Goal: Task Accomplishment & Management: Manage account settings

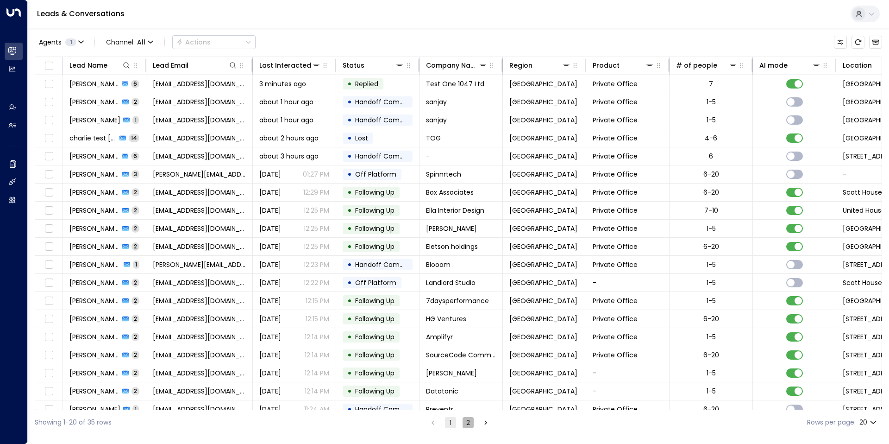
click at [470, 423] on button "2" at bounding box center [468, 422] width 11 height 11
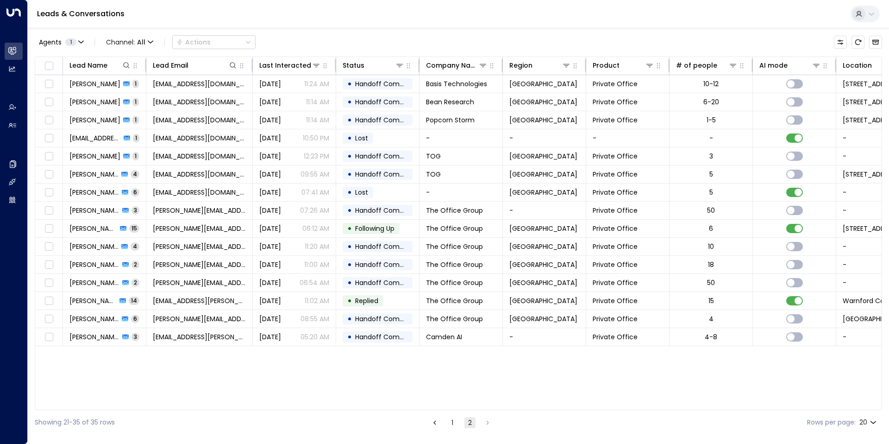
click at [453, 423] on button "1" at bounding box center [452, 422] width 11 height 11
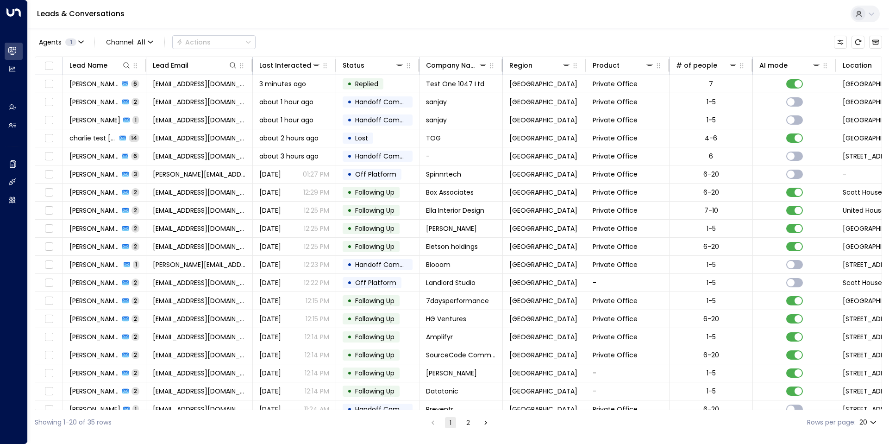
click at [865, 419] on body "Overview Leads & Conversations Leads & Conversations Analytics Analytics Agents…" at bounding box center [444, 217] width 889 height 434
click at [871, 420] on li "100" at bounding box center [868, 424] width 26 height 17
type input "***"
click at [861, 41] on icon "Refresh" at bounding box center [857, 41] width 7 height 7
click at [860, 42] on icon "Refresh" at bounding box center [857, 41] width 7 height 7
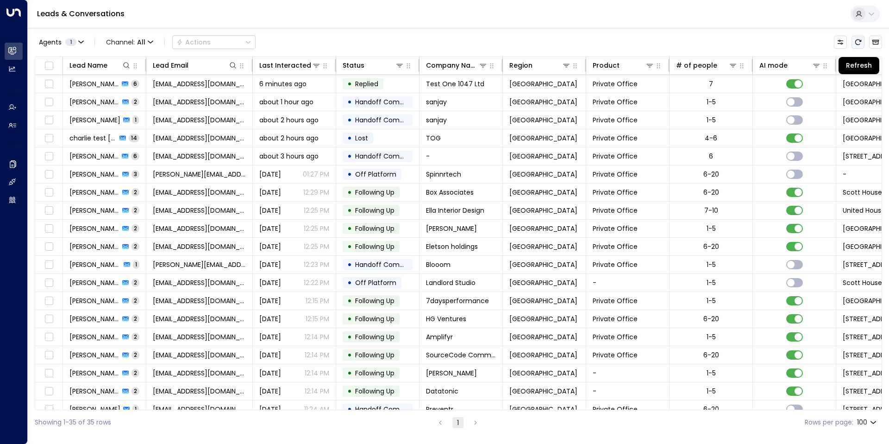
click at [860, 42] on icon "Refresh" at bounding box center [857, 41] width 7 height 7
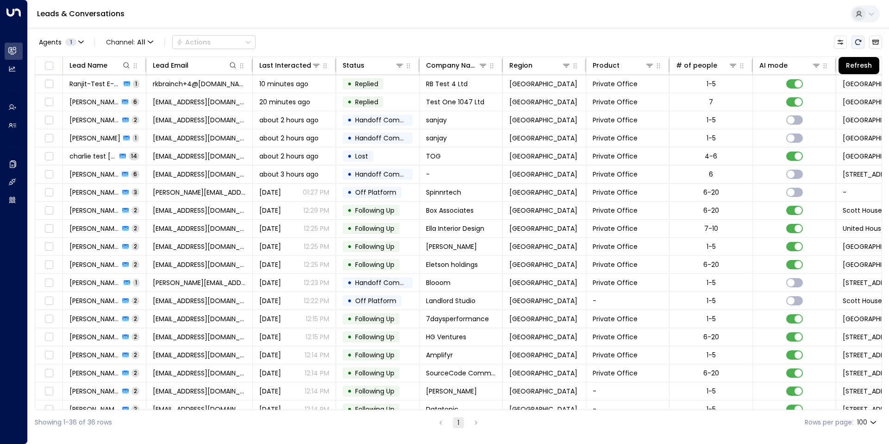
click at [861, 44] on icon "Refresh" at bounding box center [857, 41] width 7 height 7
click at [189, 64] on icon at bounding box center [192, 66] width 6 height 6
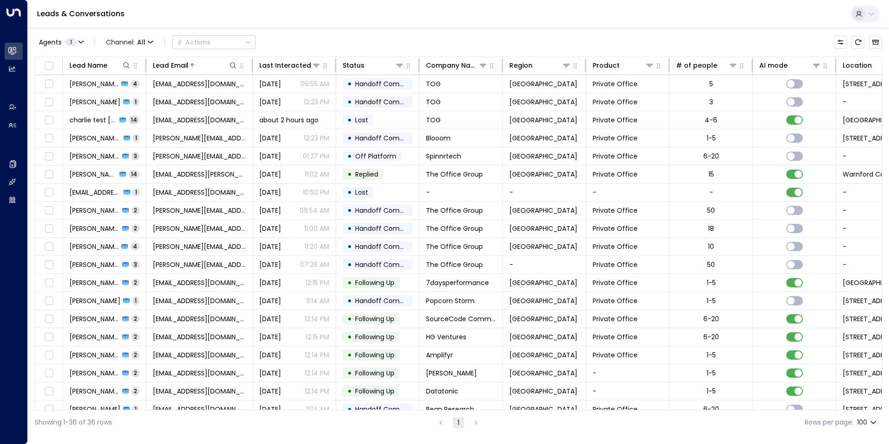
scroll to position [2, 0]
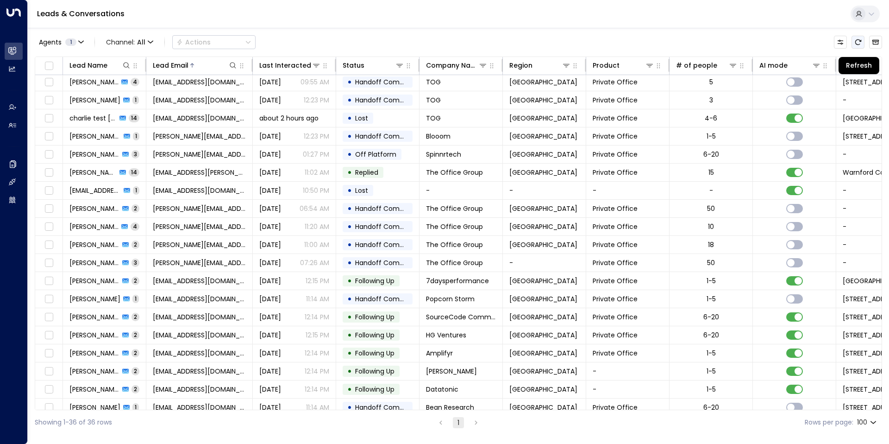
click at [861, 42] on icon "Refresh" at bounding box center [857, 41] width 7 height 7
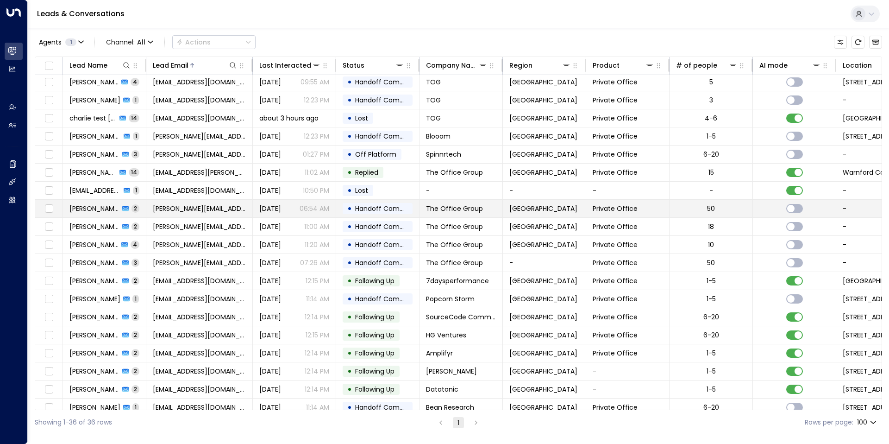
click at [102, 210] on span "[PERSON_NAME]" at bounding box center [94, 208] width 50 height 9
